Goal: Transaction & Acquisition: Purchase product/service

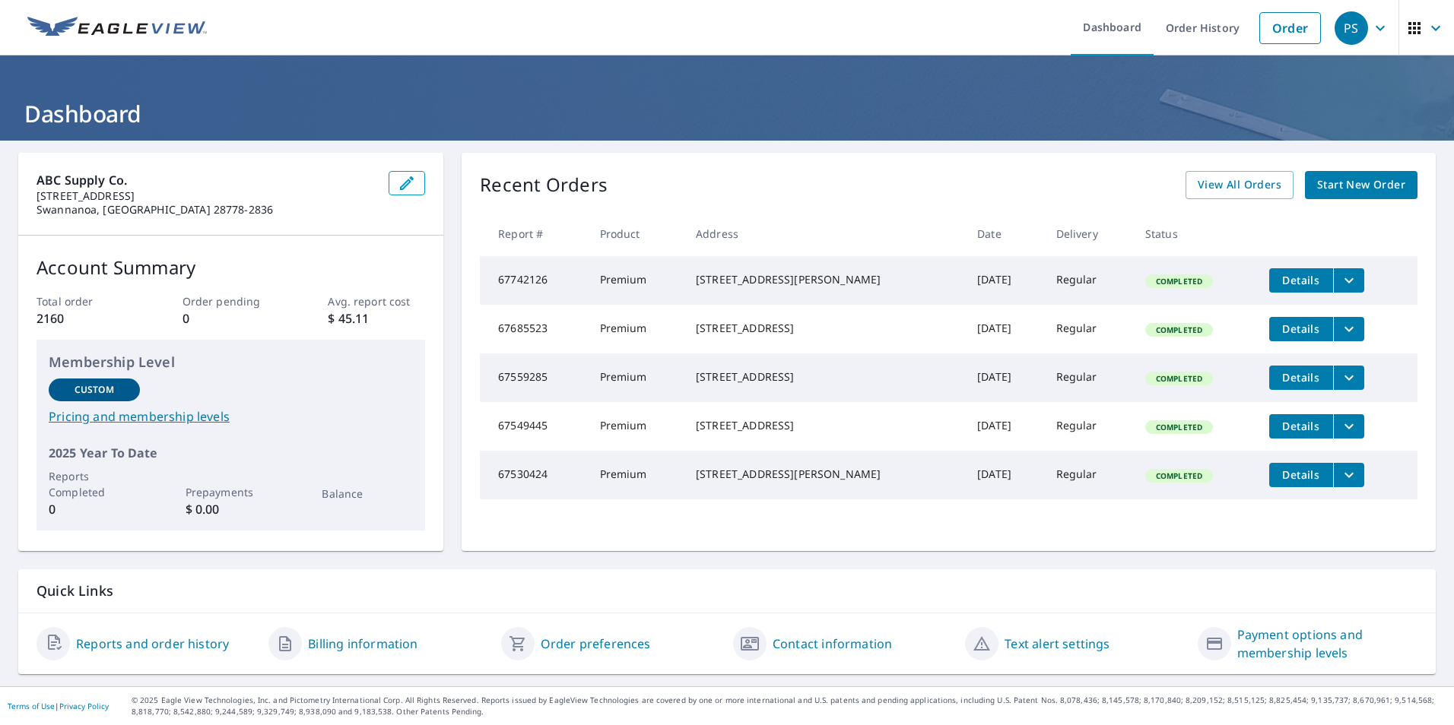
click at [1336, 182] on span "Start New Order" at bounding box center [1361, 185] width 88 height 19
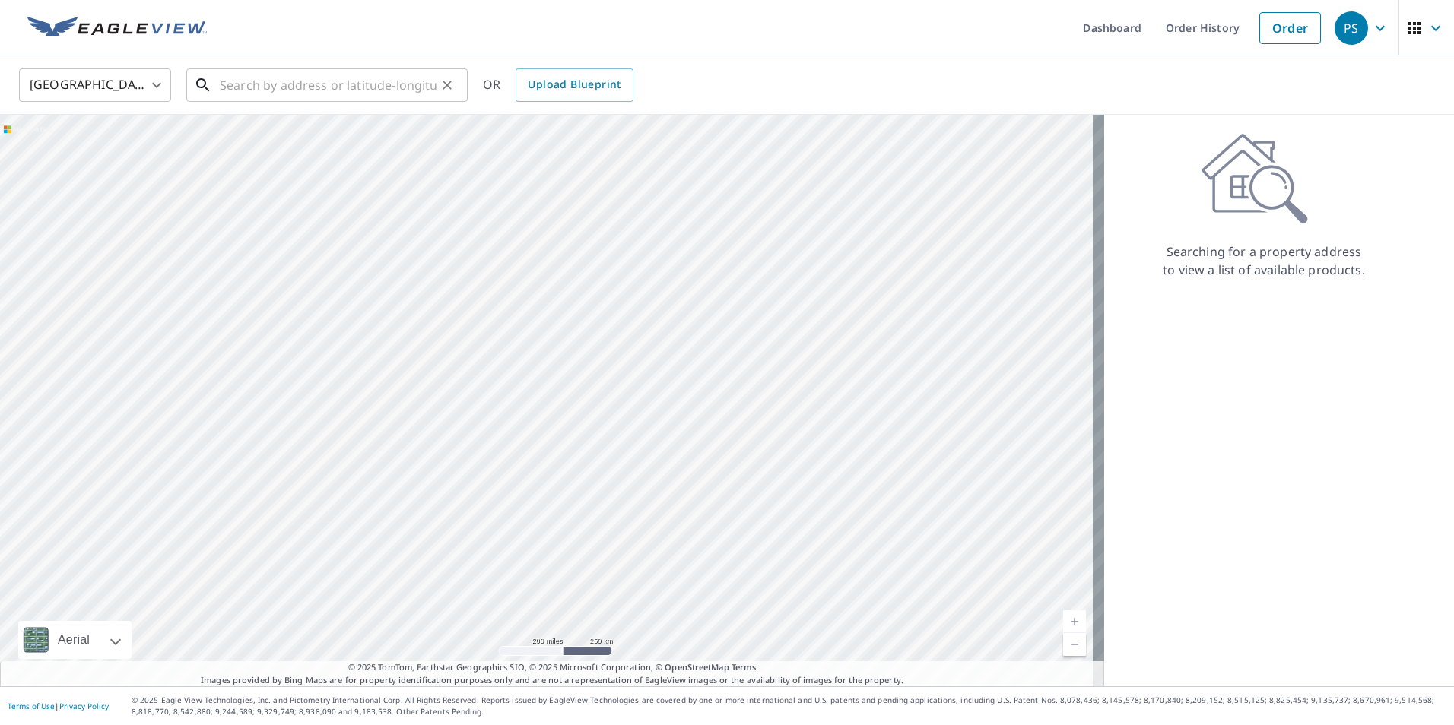
click at [317, 94] on input "text" at bounding box center [328, 85] width 217 height 43
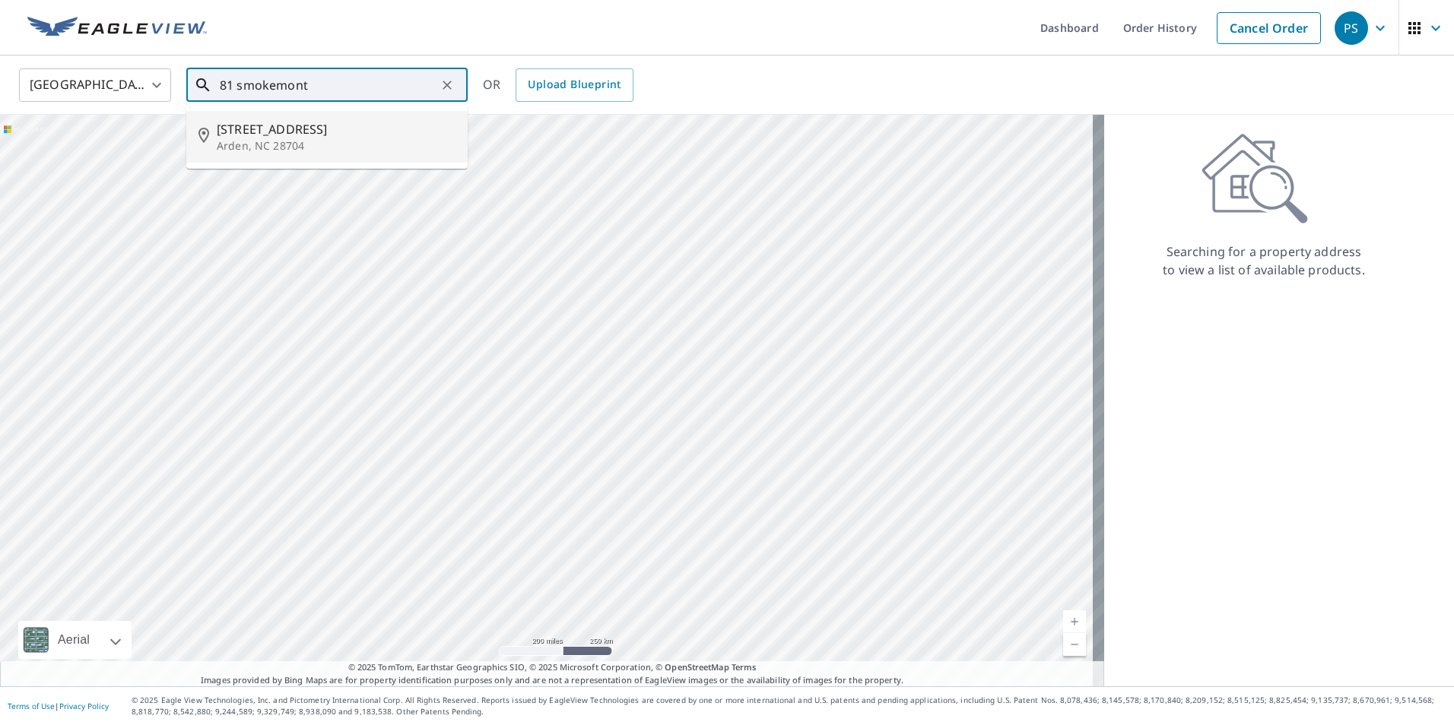
click at [316, 128] on span "[STREET_ADDRESS]" at bounding box center [336, 129] width 239 height 18
type input "[STREET_ADDRESS][PERSON_NAME]"
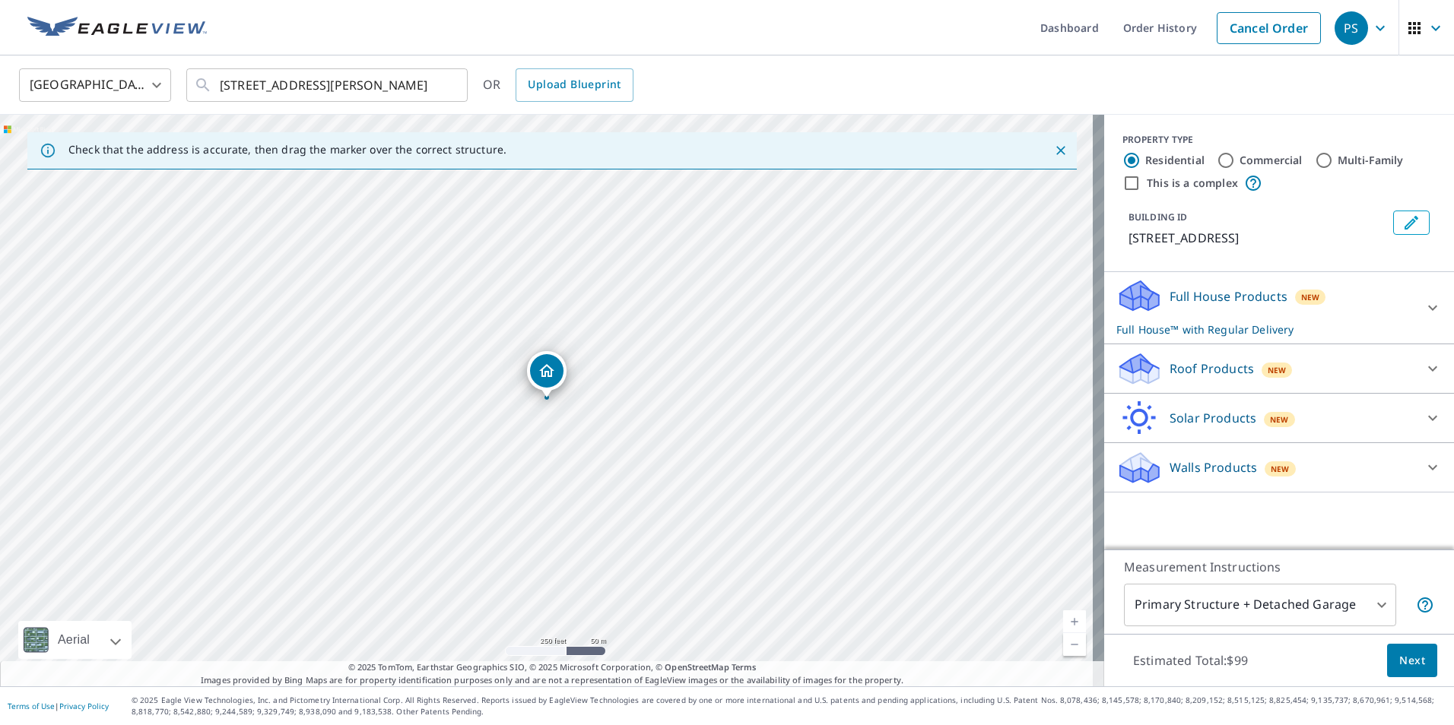
click at [1328, 360] on div "Roof Products New" at bounding box center [1265, 369] width 298 height 36
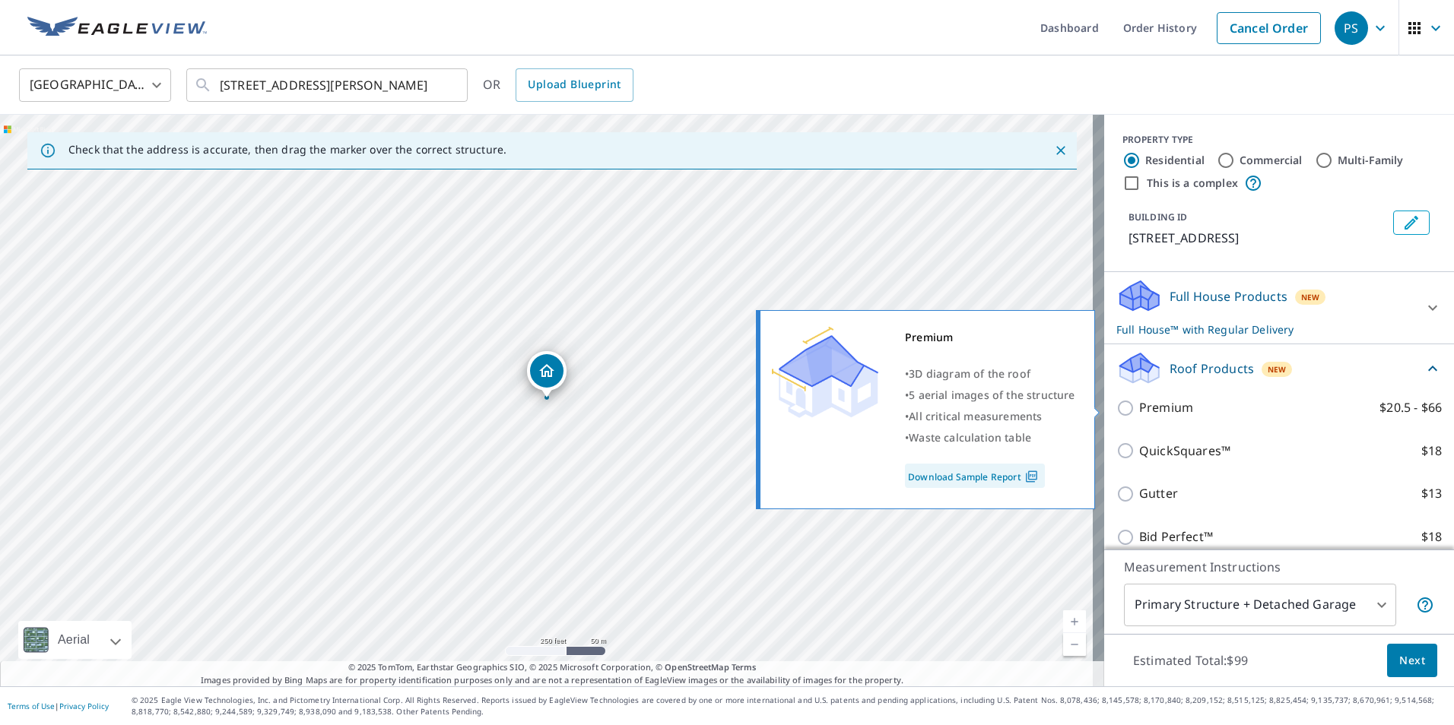
click at [1116, 402] on input "Premium $20.5 - $66" at bounding box center [1127, 408] width 23 height 18
checkbox input "true"
checkbox input "false"
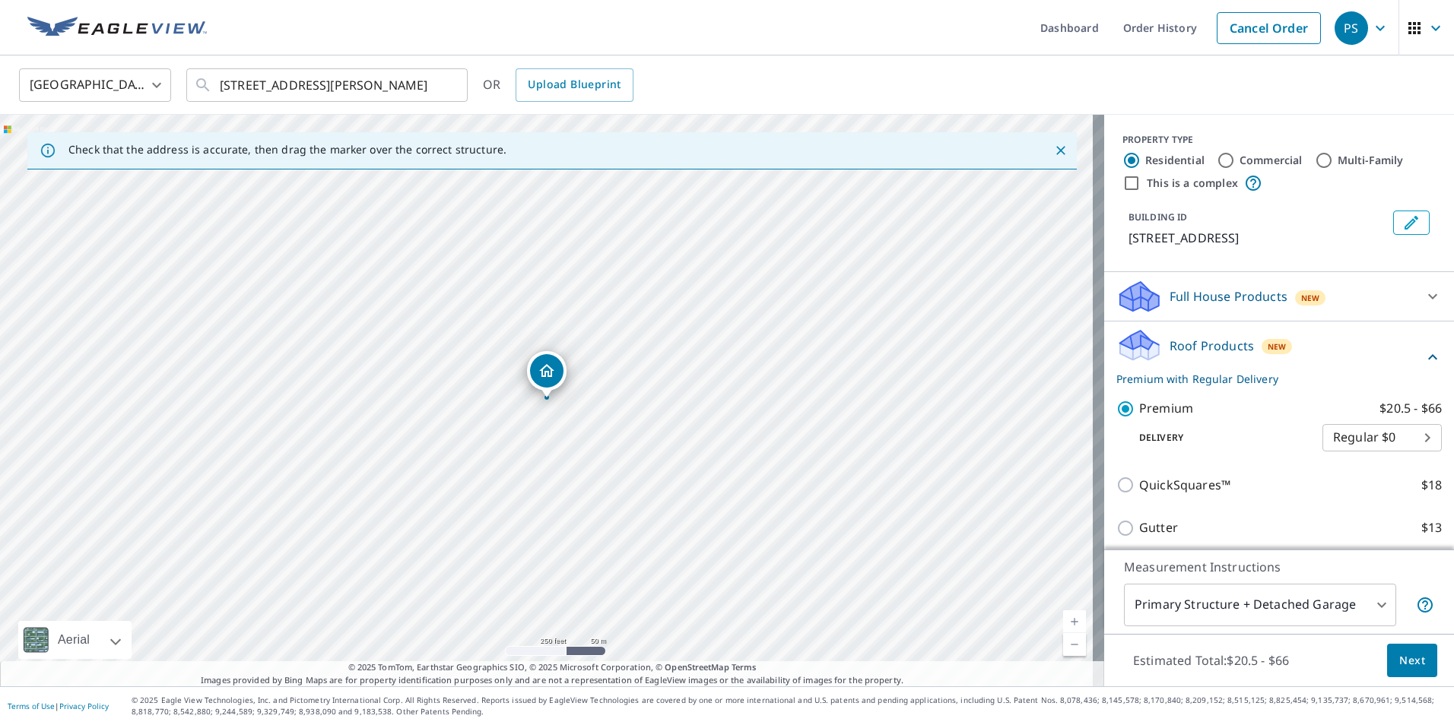
click at [1399, 663] on span "Next" at bounding box center [1412, 661] width 26 height 19
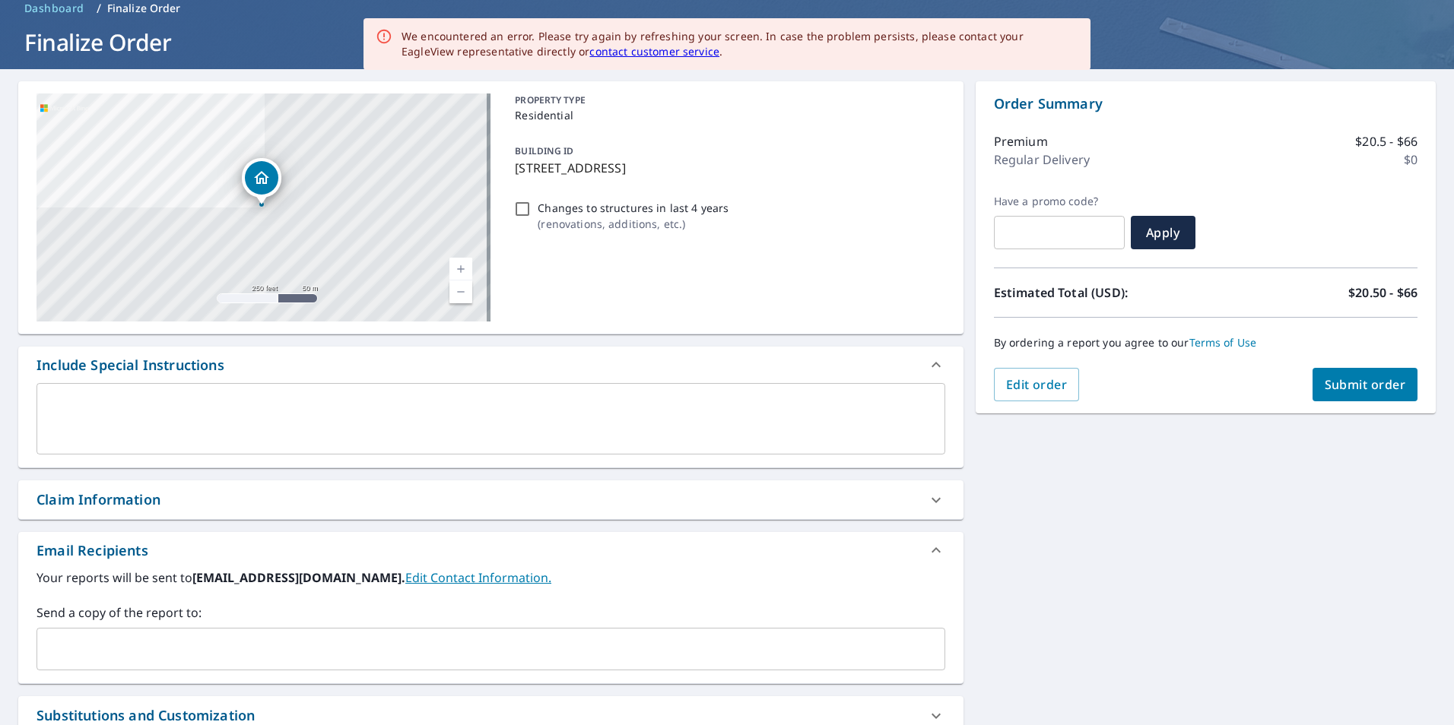
scroll to position [243, 0]
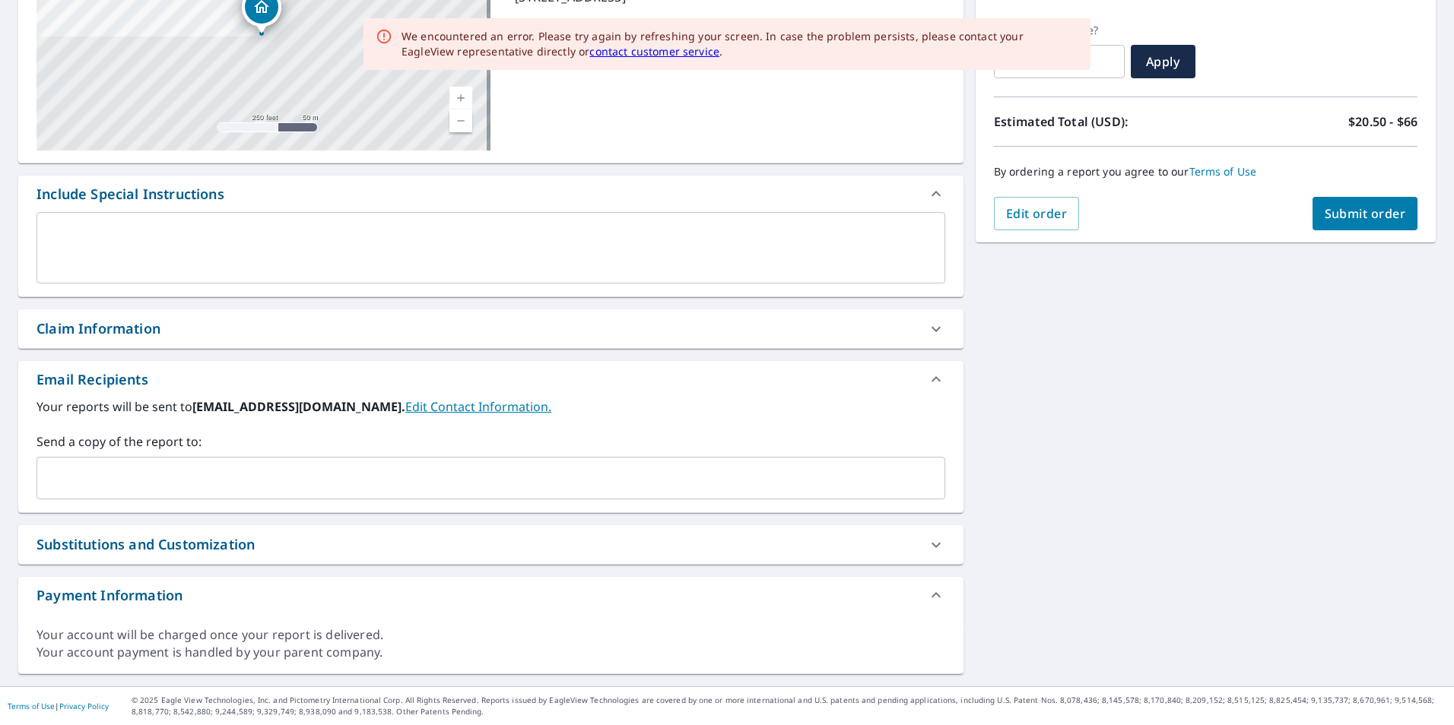
click at [202, 483] on input "text" at bounding box center [479, 478] width 872 height 29
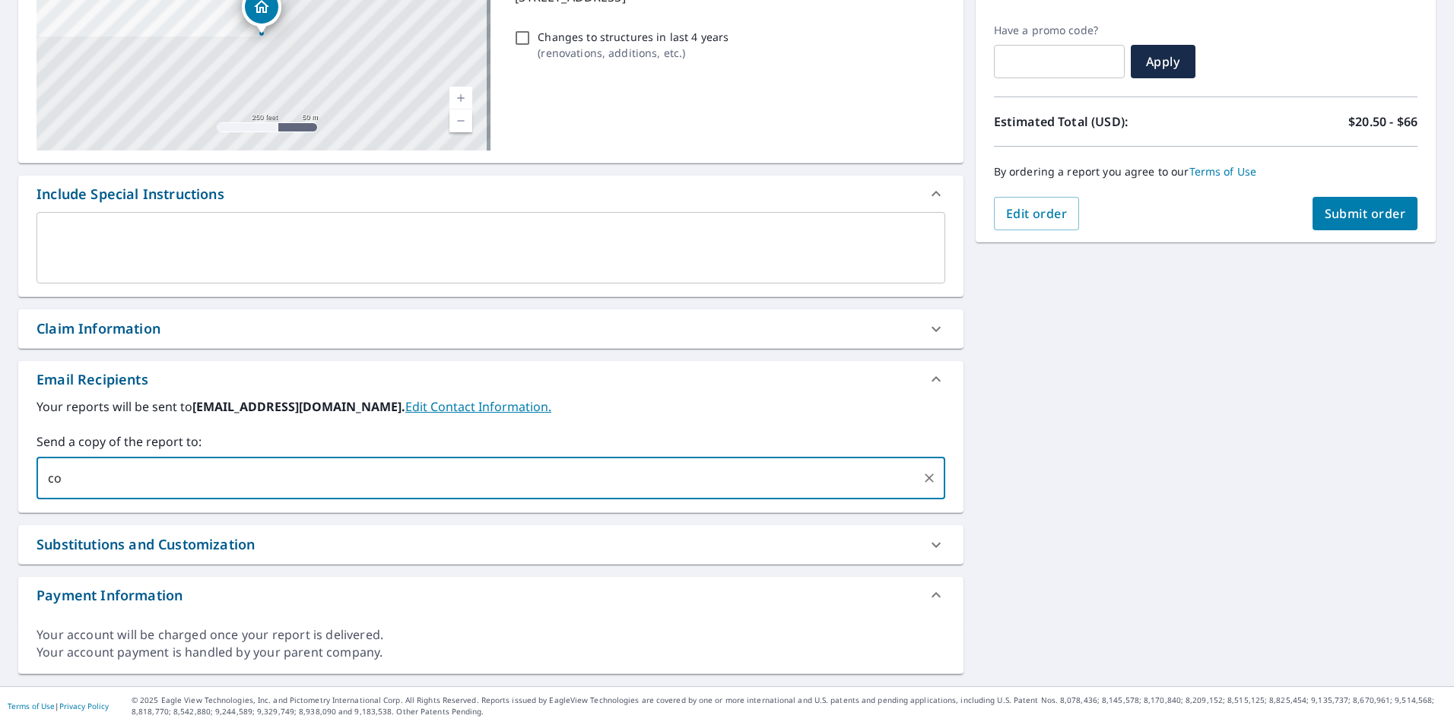
type input "c"
type input "[PERSON_NAME][EMAIL_ADDRESS][PERSON_NAME][DOMAIN_NAME]"
click at [1336, 214] on span "Submit order" at bounding box center [1364, 213] width 81 height 17
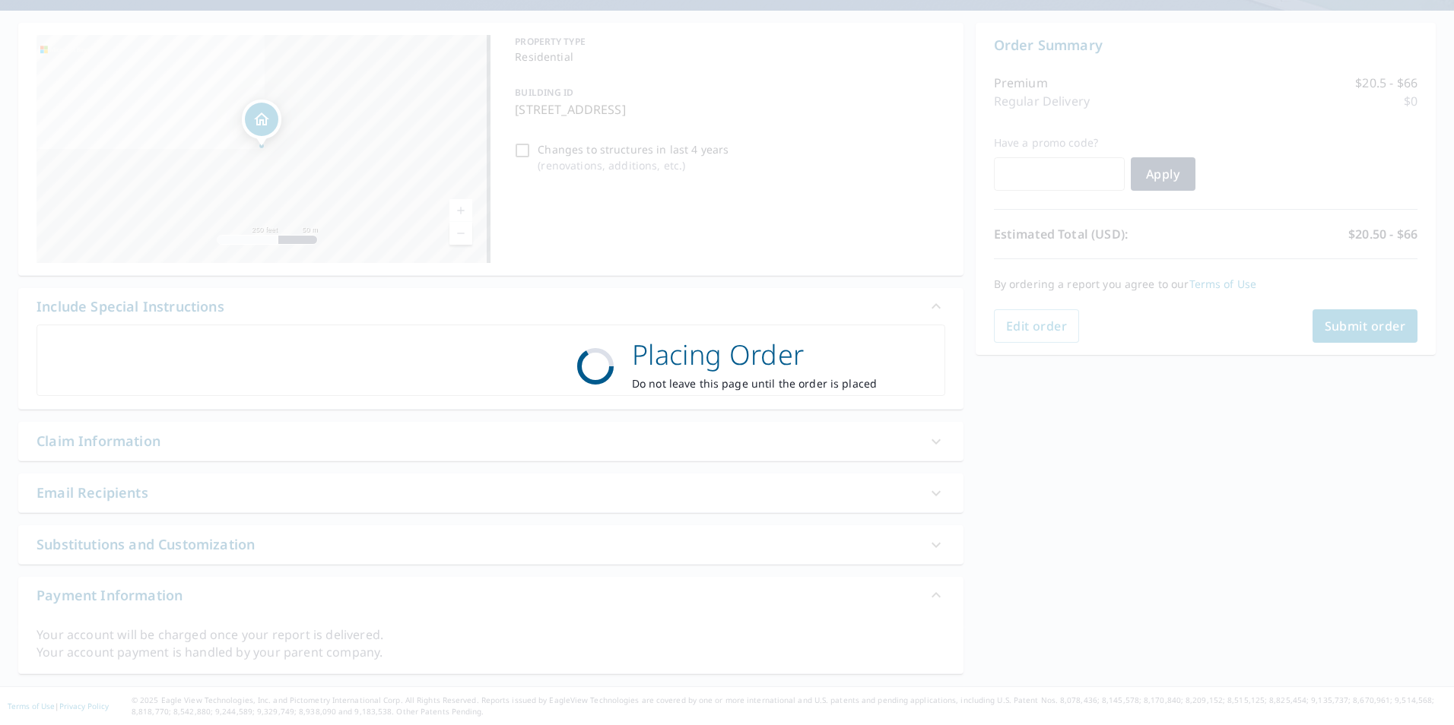
scroll to position [130, 0]
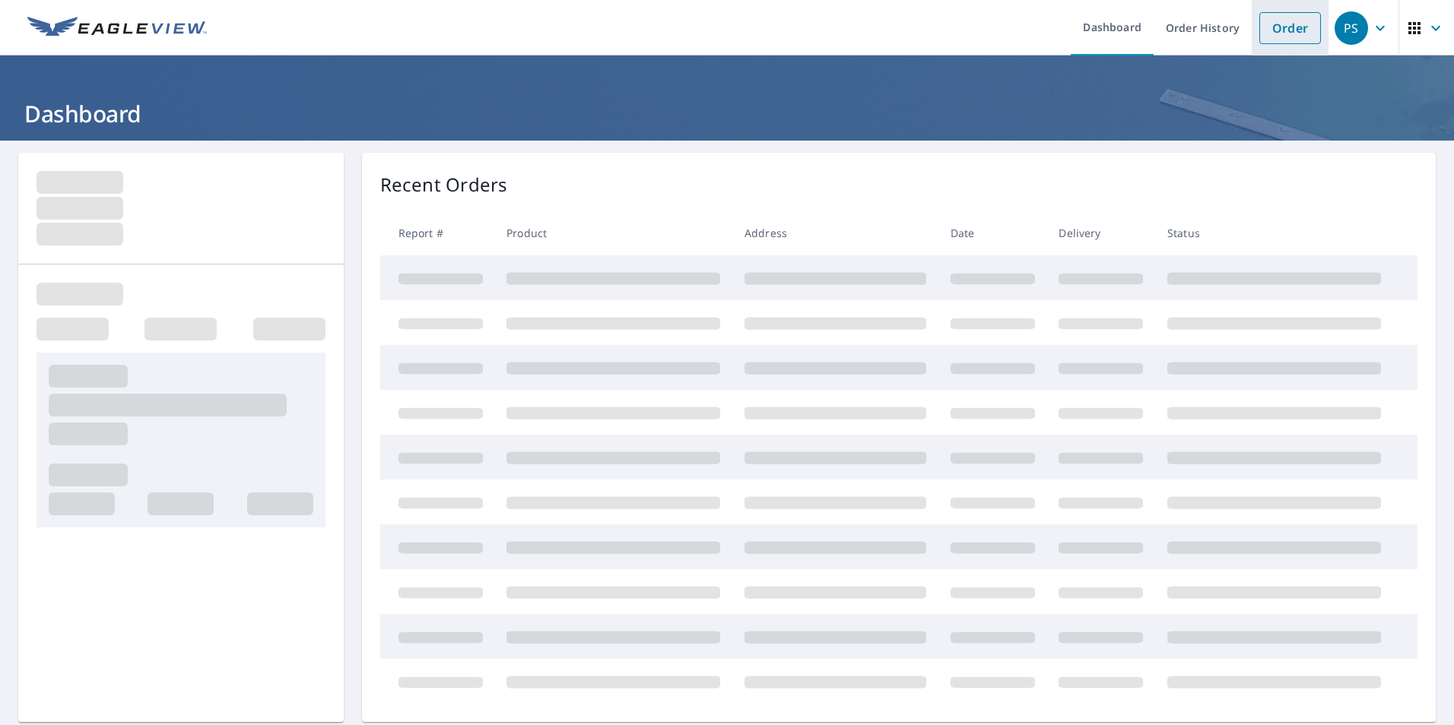
click at [1289, 32] on link "Order" at bounding box center [1290, 28] width 62 height 32
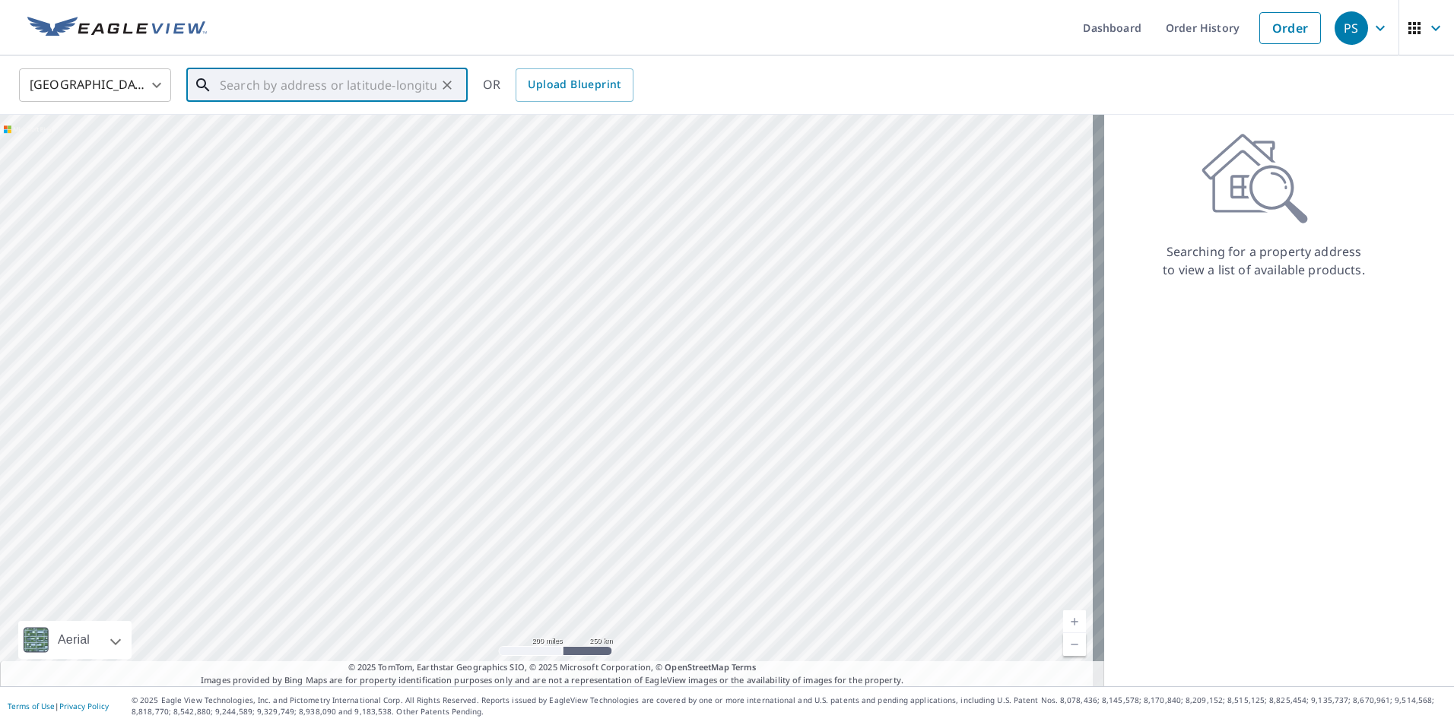
click at [369, 96] on input "text" at bounding box center [328, 85] width 217 height 43
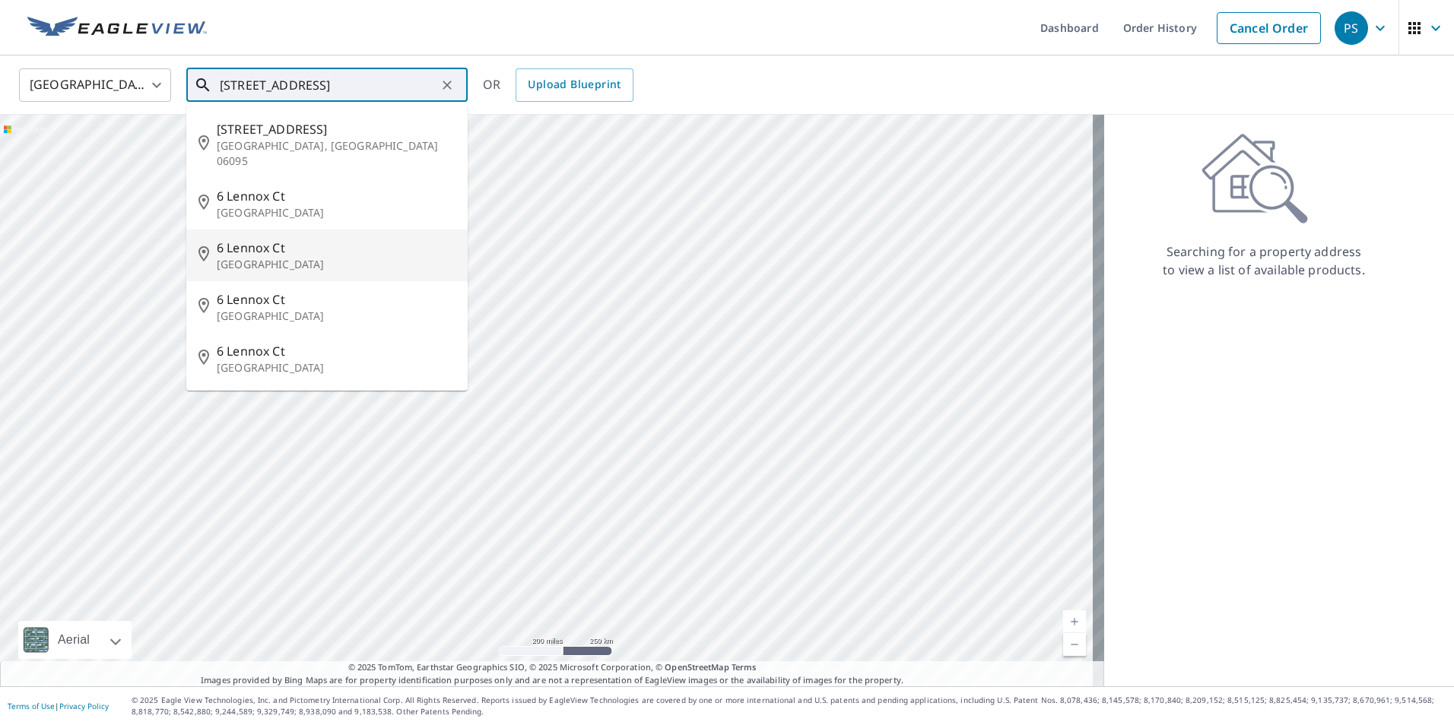
click at [235, 257] on p "Asheville, NC 28801" at bounding box center [336, 264] width 239 height 15
type input "6 Lennox Ct Asheville, NC 28801"
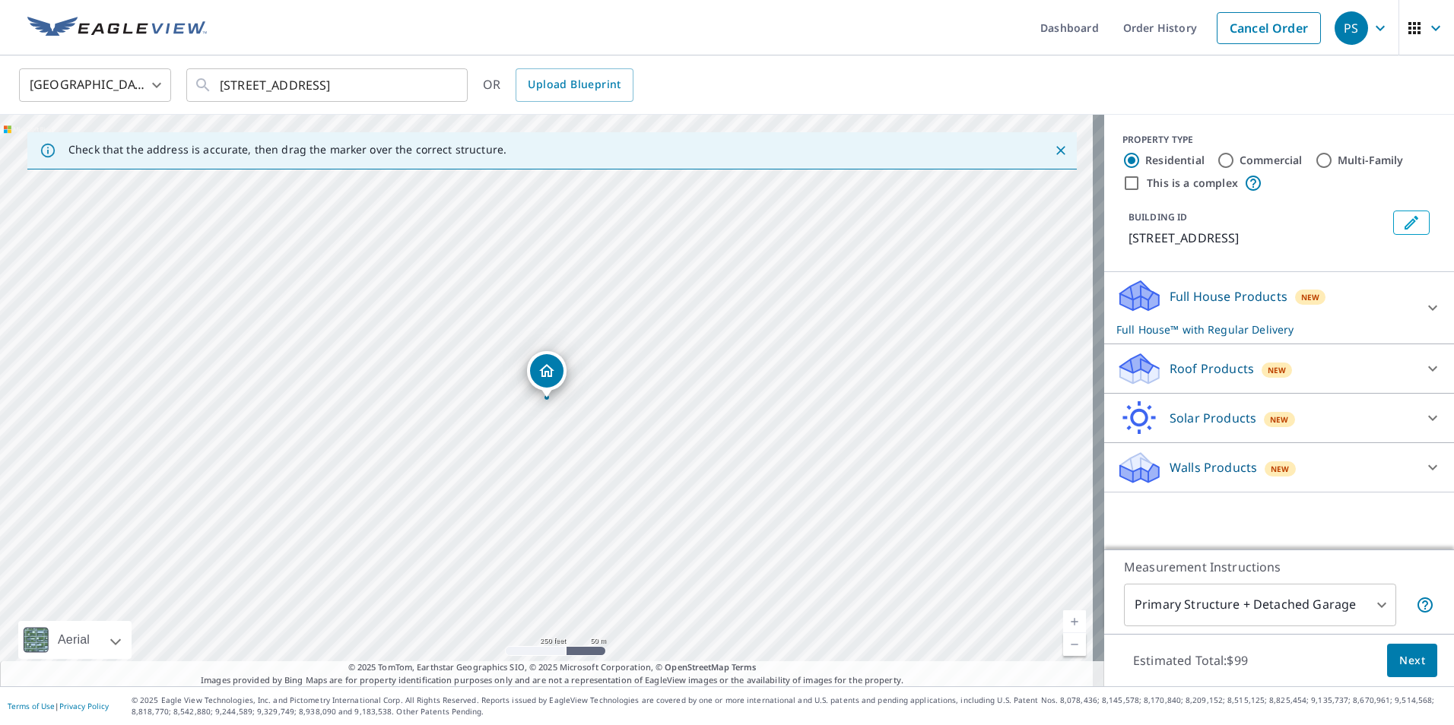
click at [1397, 373] on div "Roof Products New" at bounding box center [1265, 369] width 298 height 36
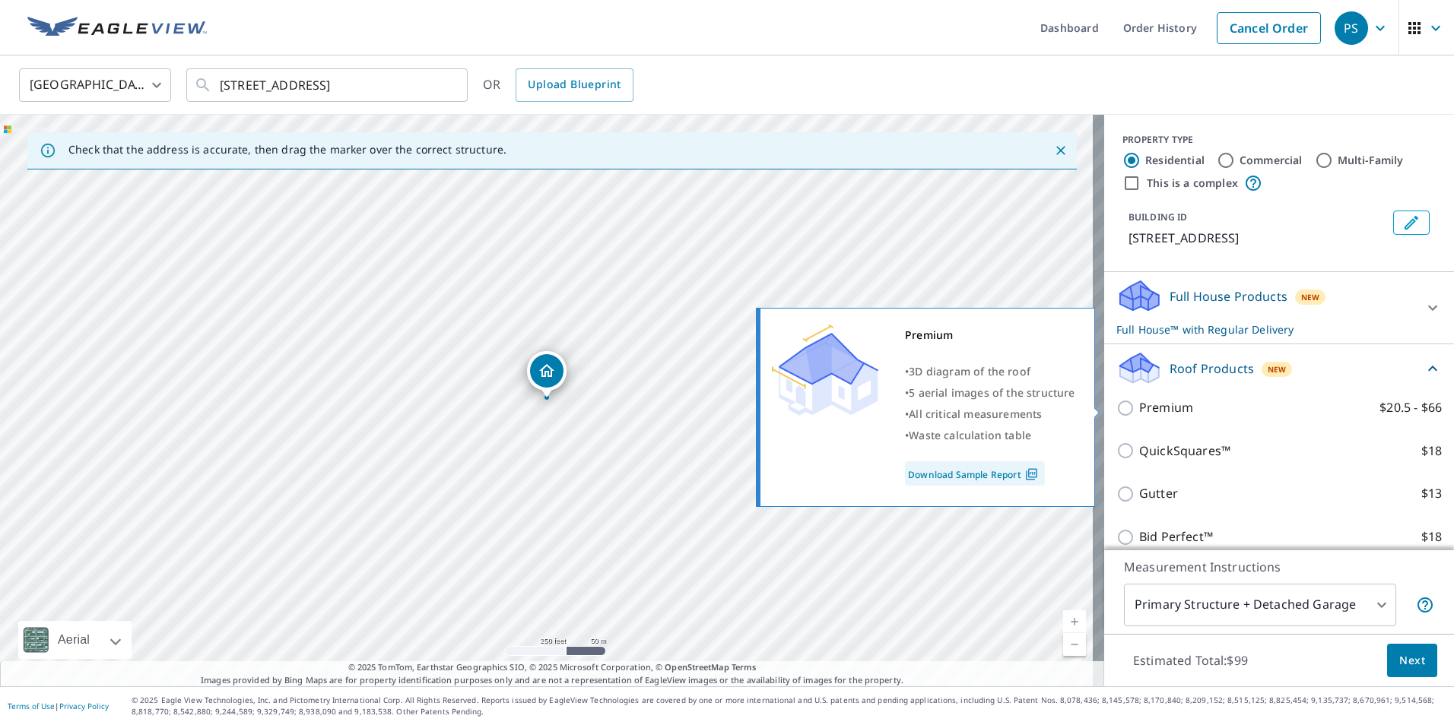
click at [1116, 411] on input "Premium $20.5 - $66" at bounding box center [1127, 408] width 23 height 18
checkbox input "true"
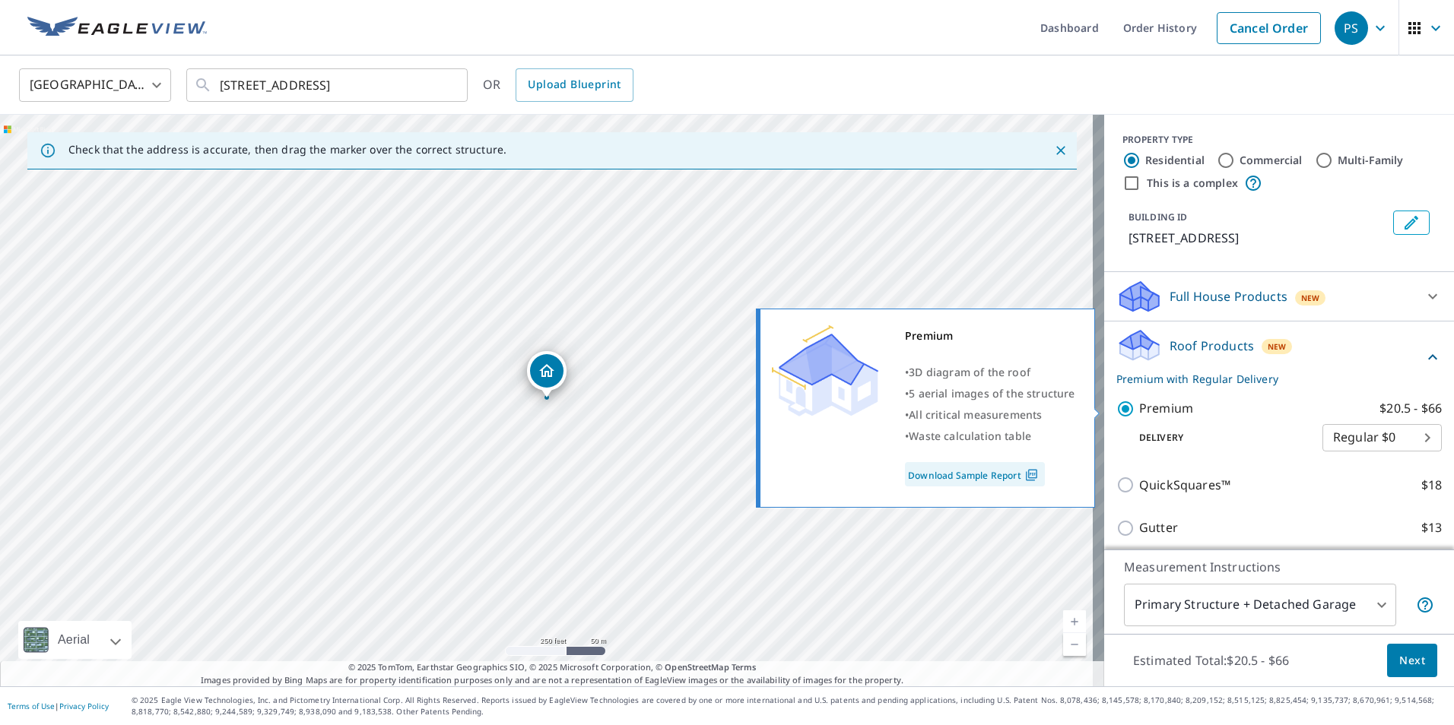
checkbox input "false"
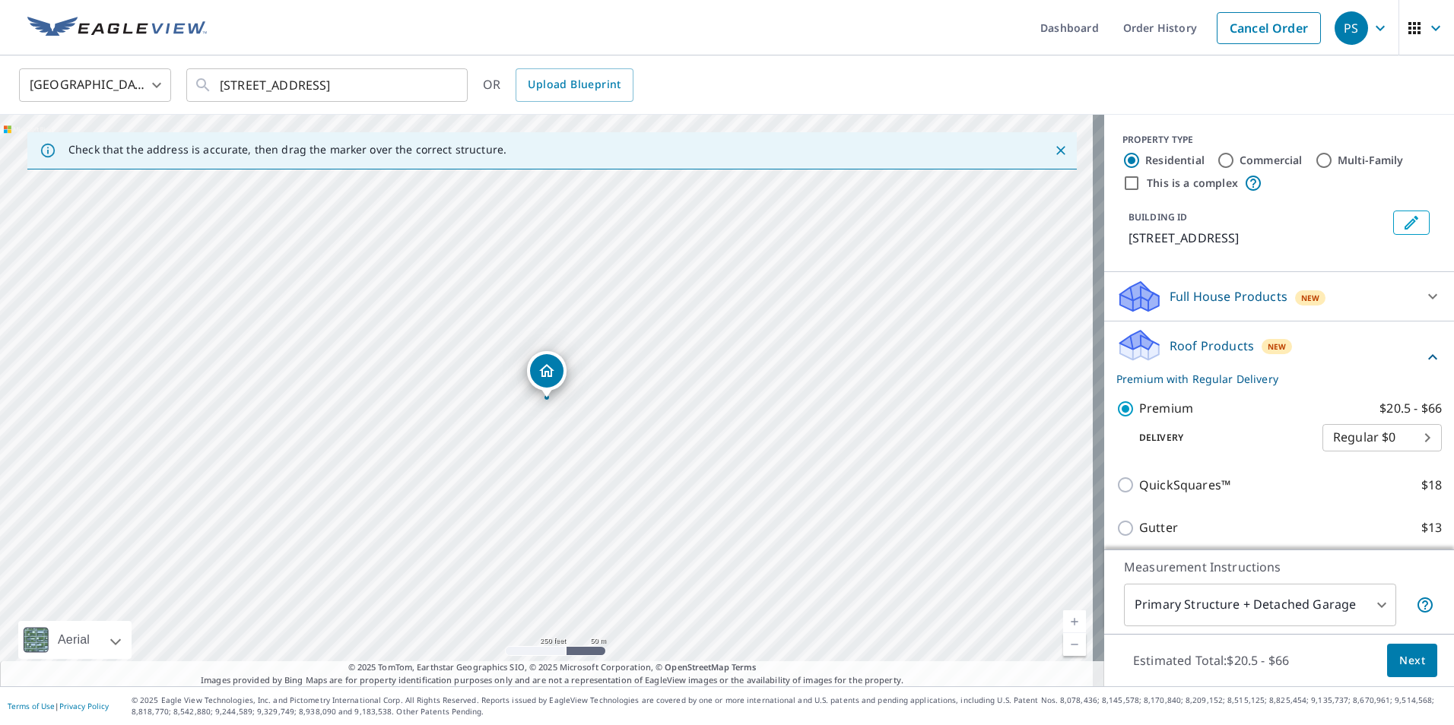
click at [1409, 655] on span "Next" at bounding box center [1412, 661] width 26 height 19
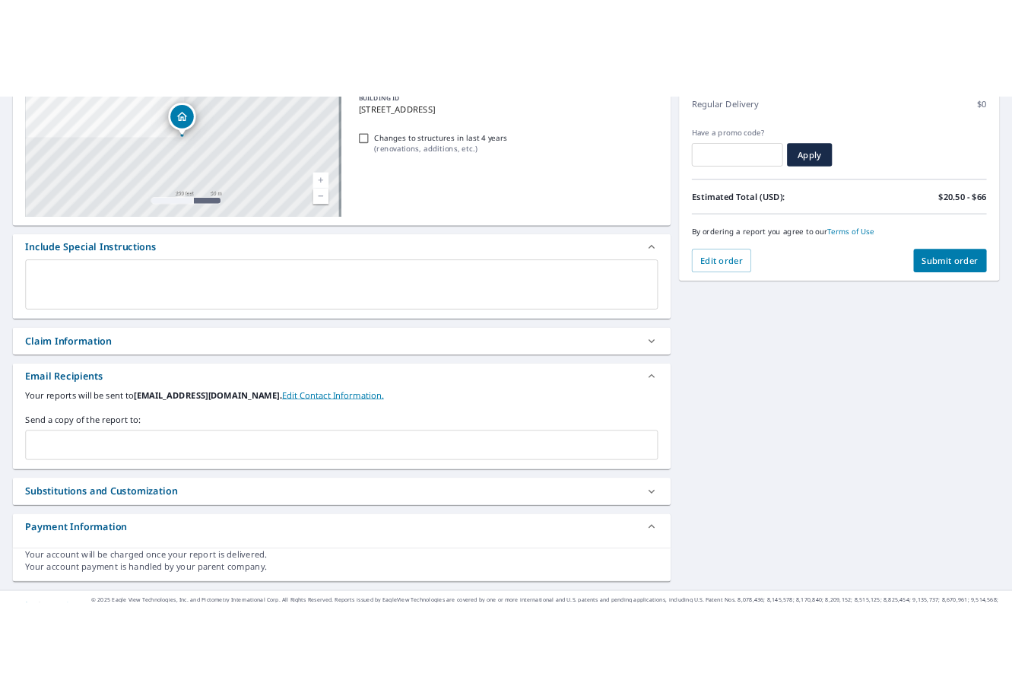
scroll to position [228, 0]
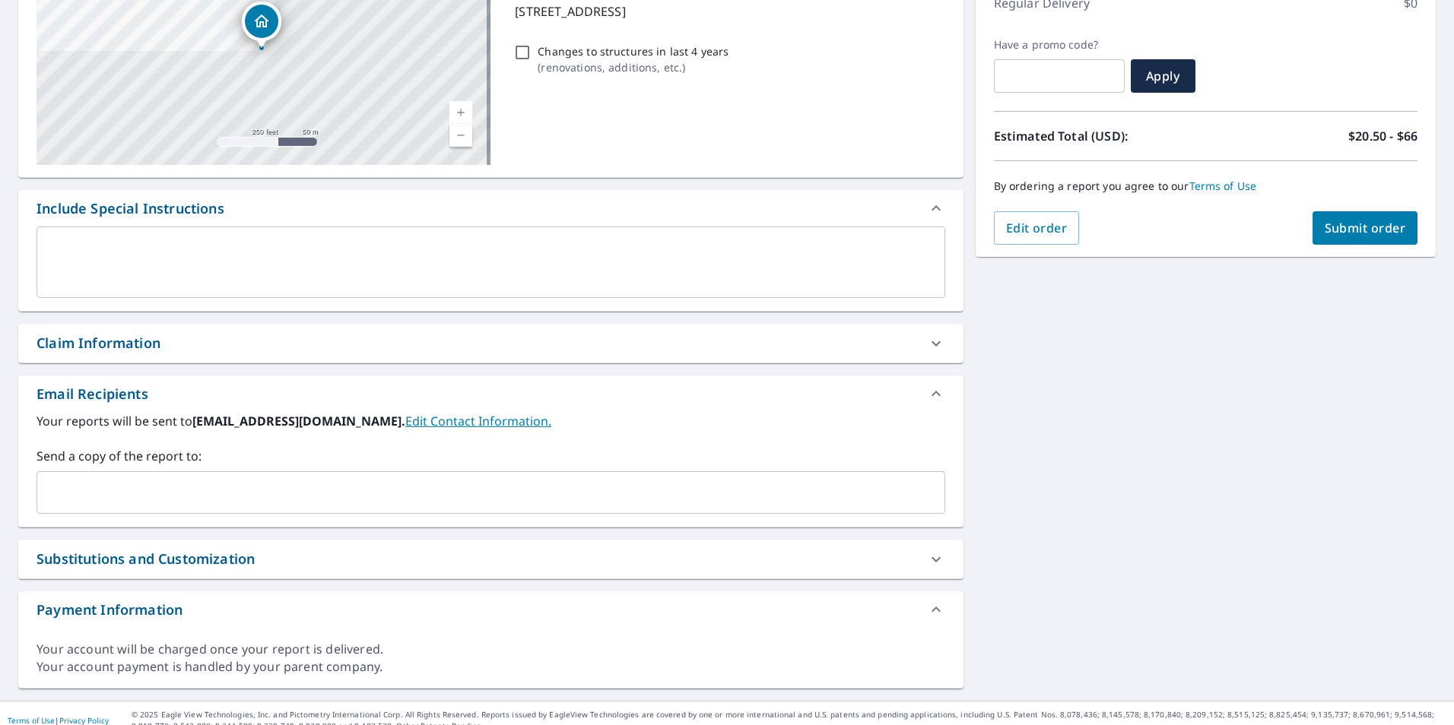
click at [179, 486] on input "text" at bounding box center [479, 492] width 872 height 29
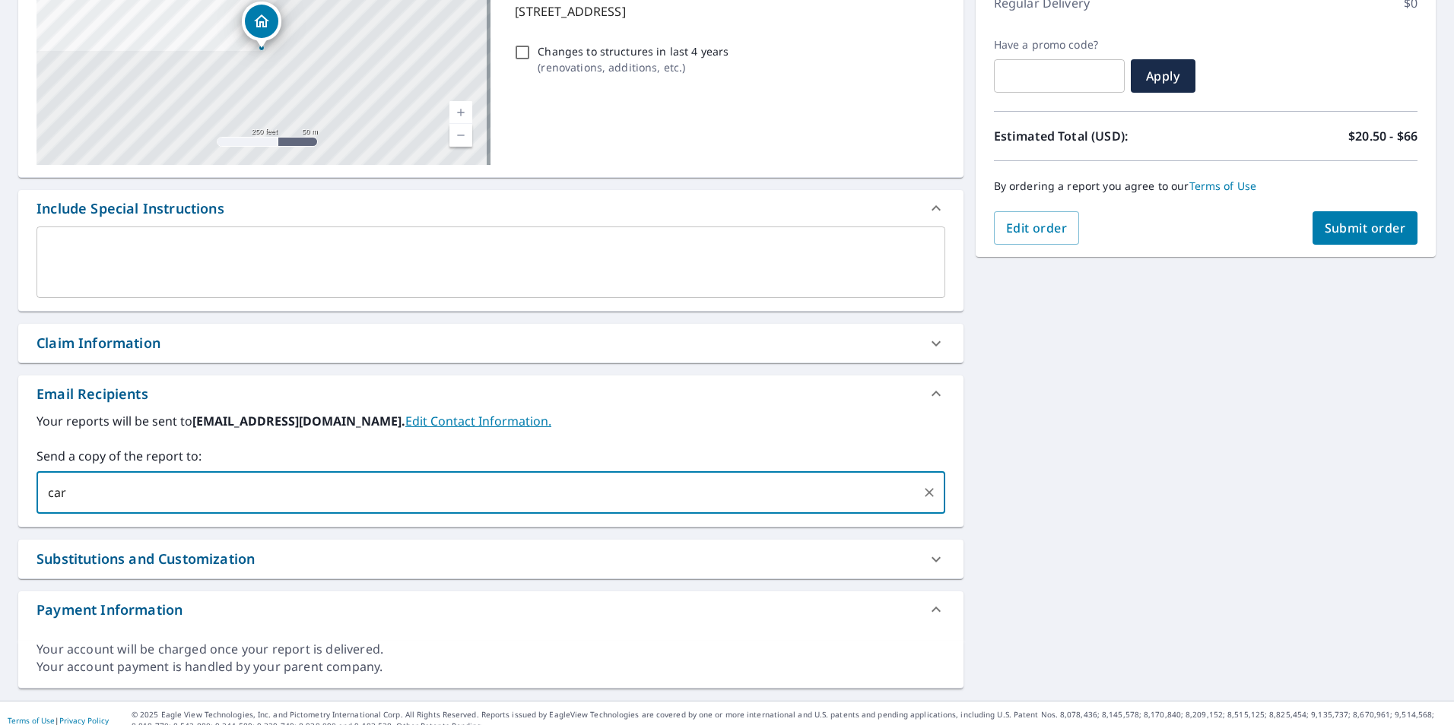
type input "car"
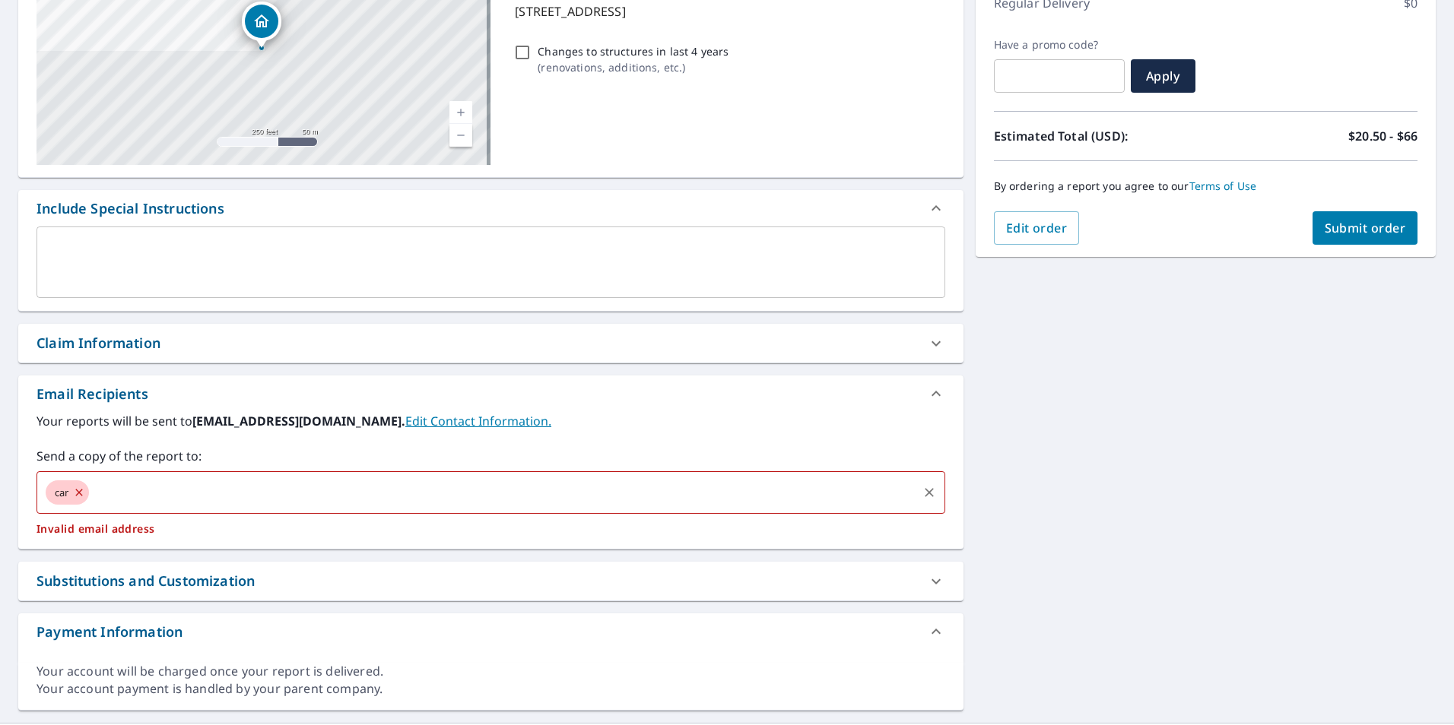
click at [74, 493] on icon at bounding box center [79, 492] width 12 height 17
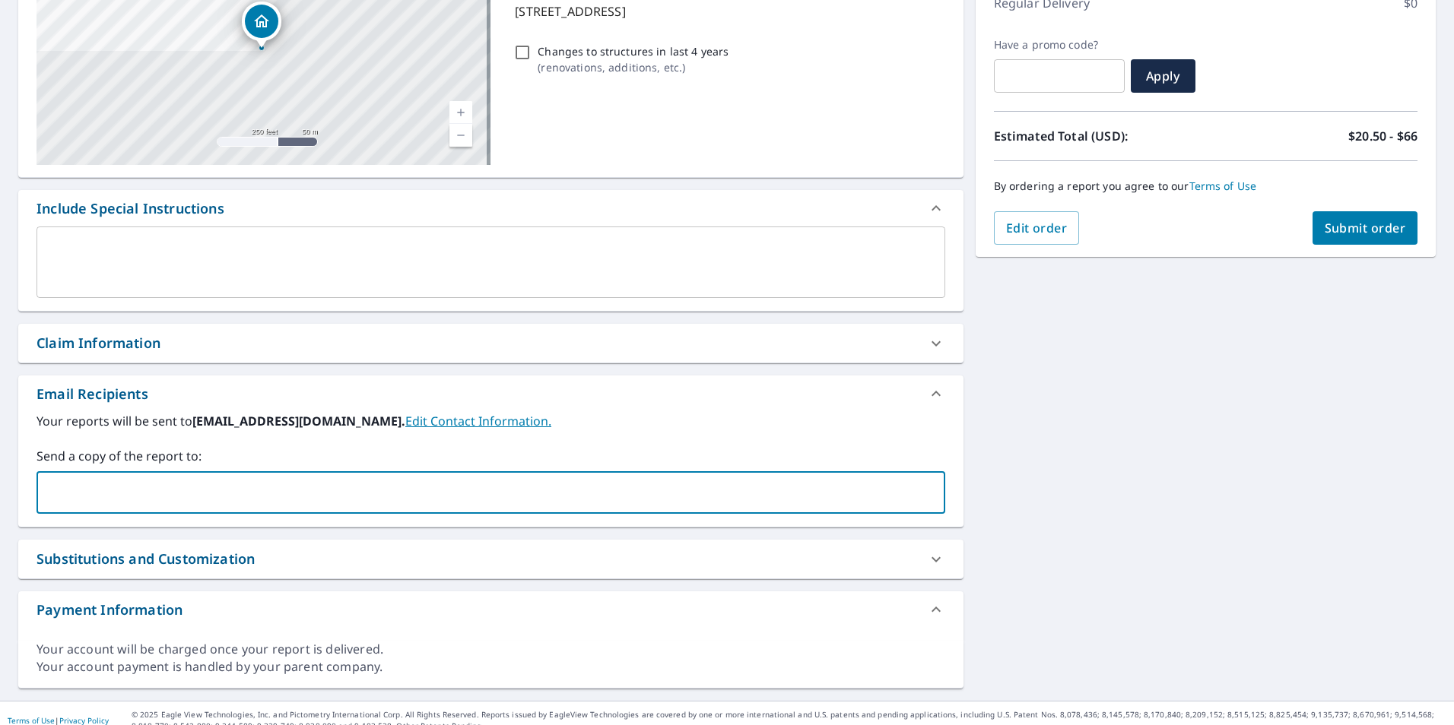
click at [132, 493] on input "text" at bounding box center [479, 492] width 872 height 29
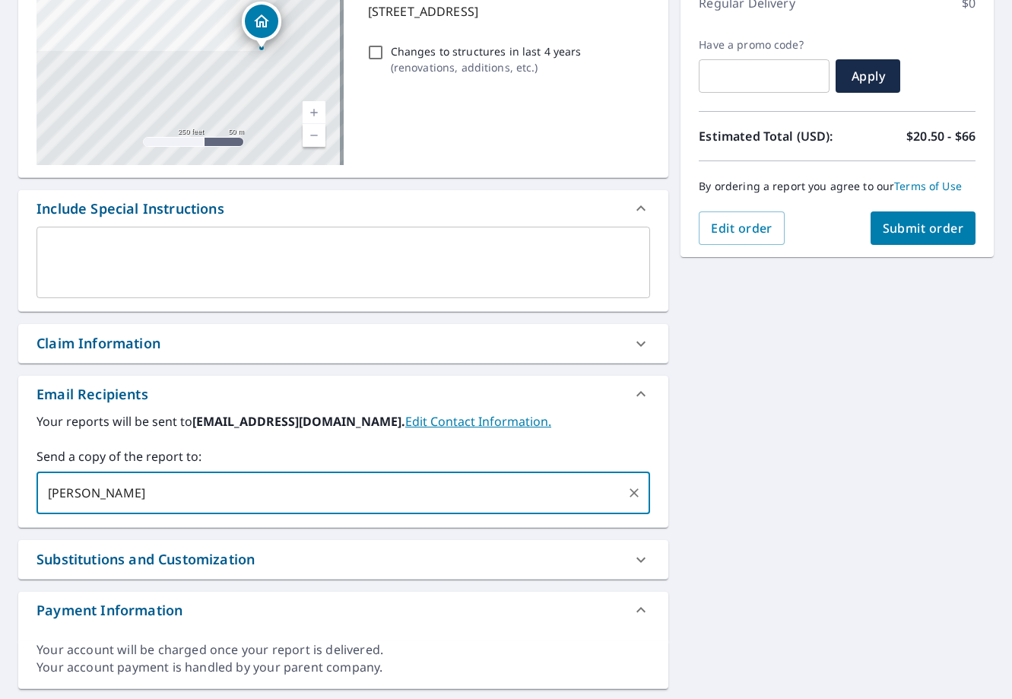
type input "carl"
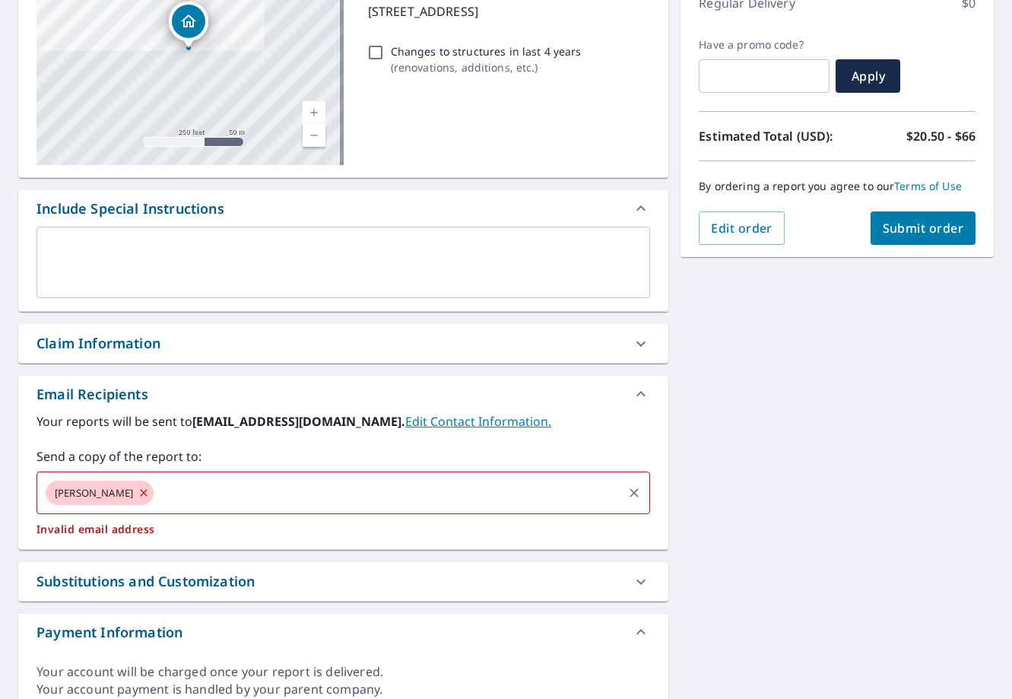
click at [138, 489] on icon at bounding box center [144, 492] width 12 height 17
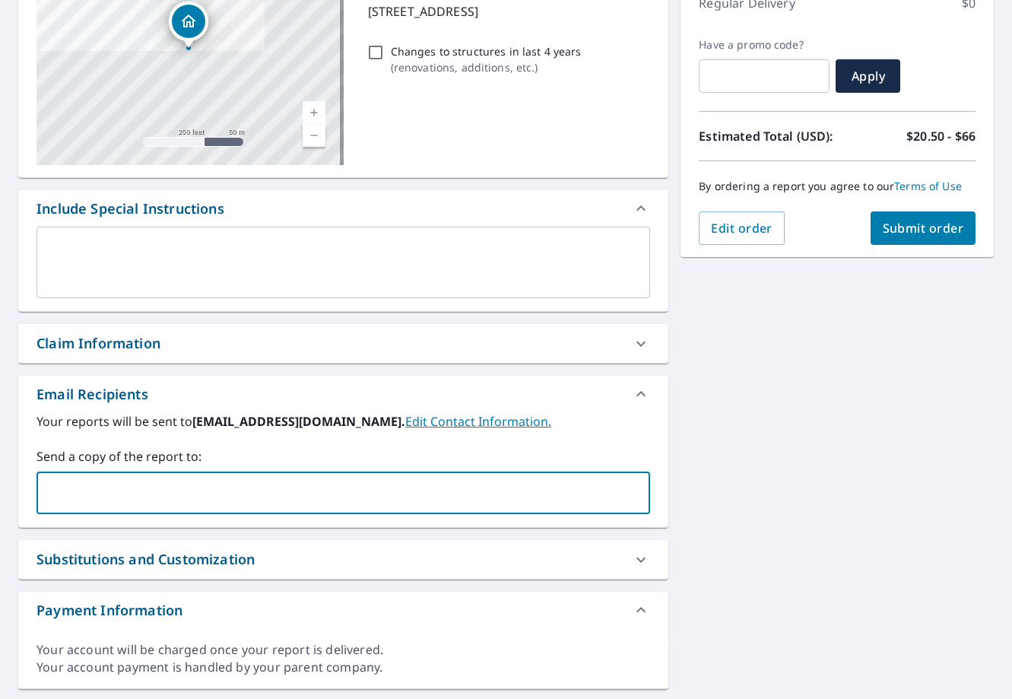
click at [115, 489] on input "text" at bounding box center [331, 492] width 577 height 29
type input "carla"
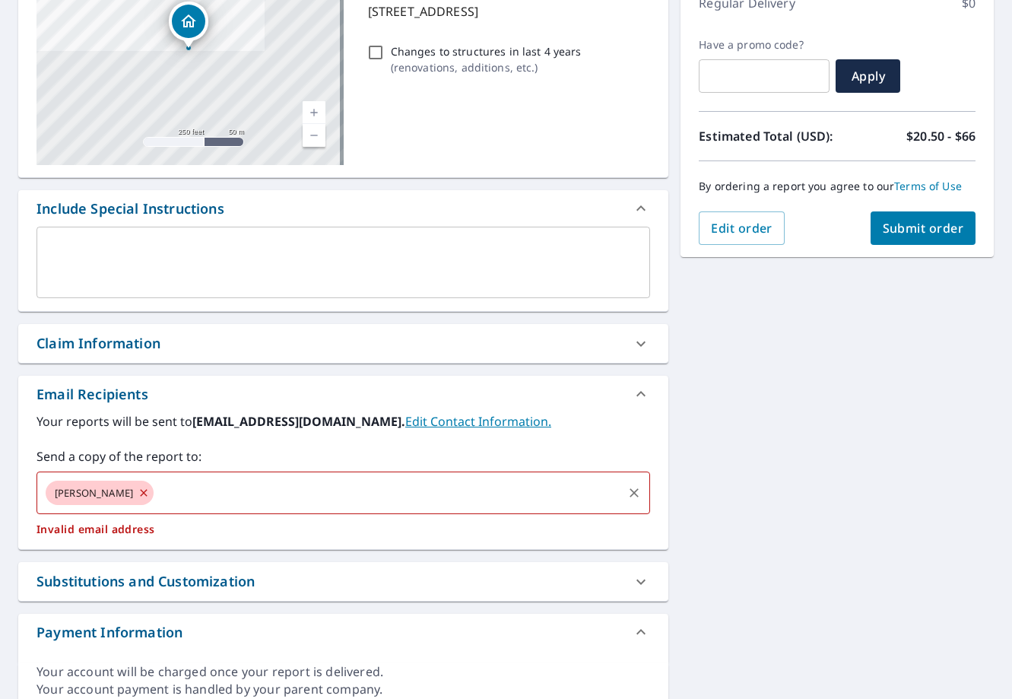
click at [138, 490] on icon at bounding box center [144, 492] width 12 height 17
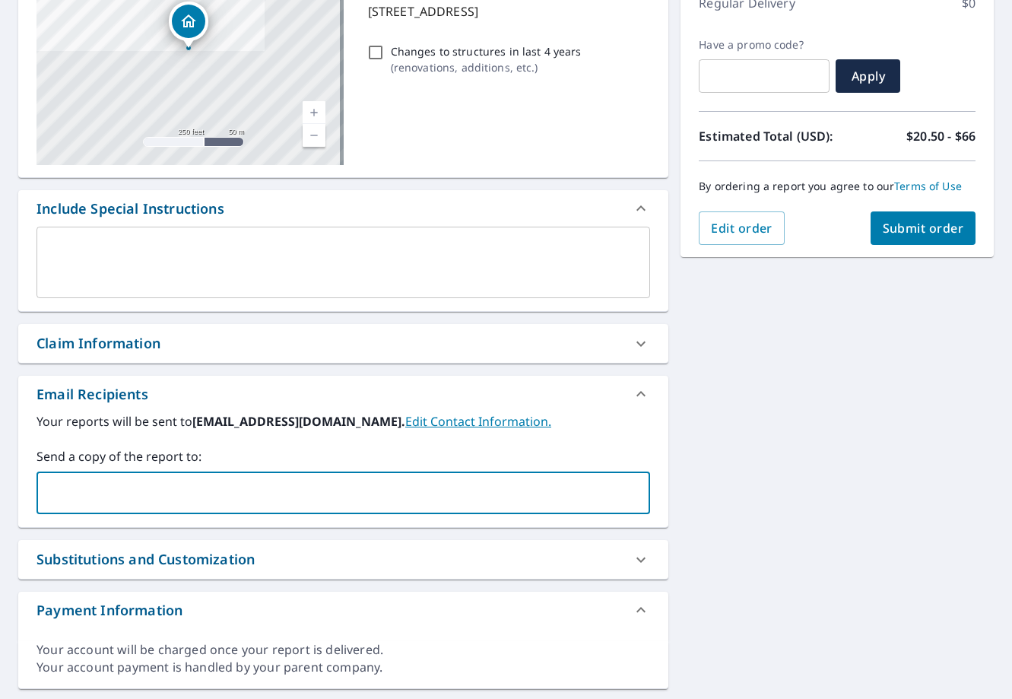
click at [96, 489] on input "text" at bounding box center [331, 492] width 577 height 29
type input "carla.banks@abcsupply.com"
click at [914, 228] on span "Submit order" at bounding box center [923, 228] width 81 height 17
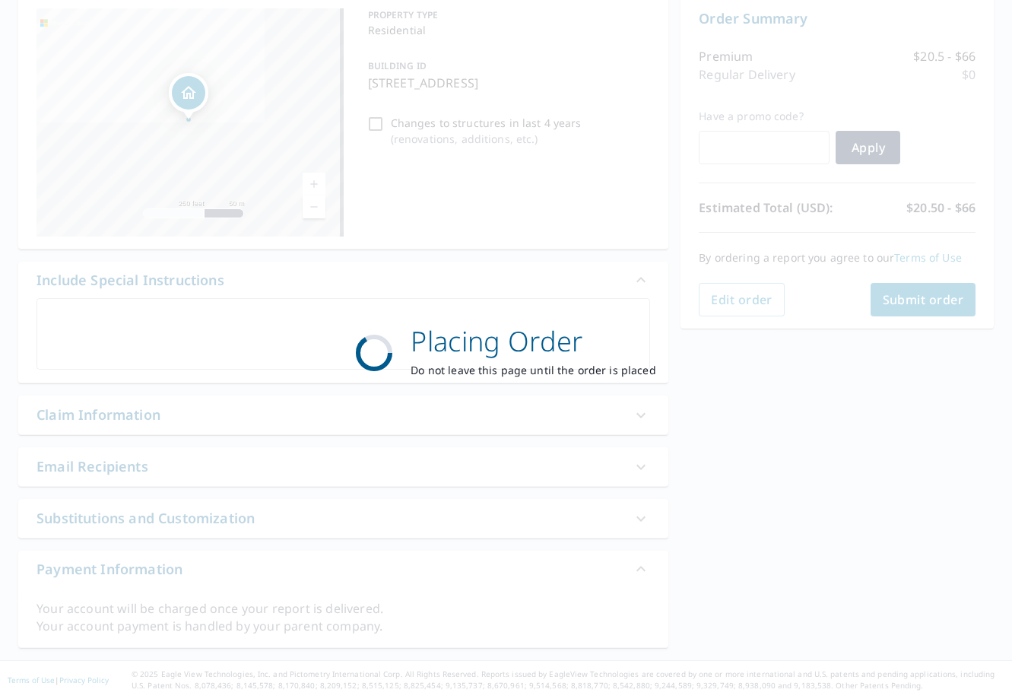
scroll to position [157, 0]
